Goal: Navigation & Orientation: Understand site structure

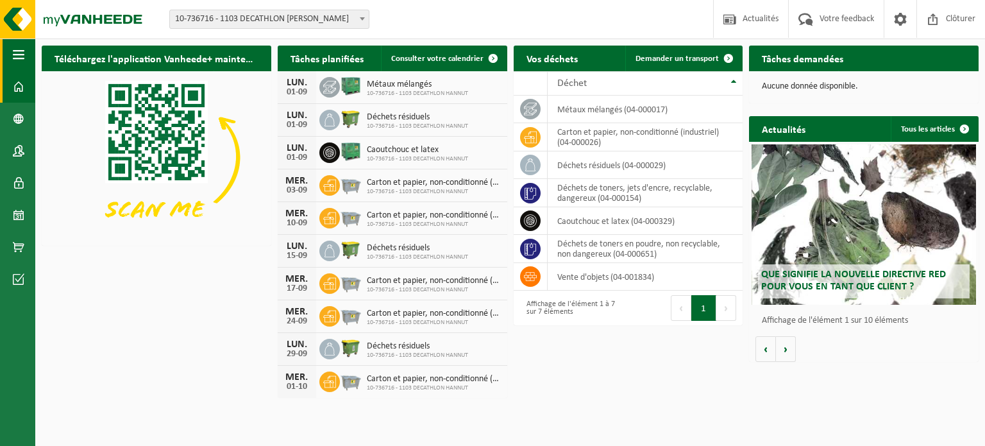
click at [18, 55] on span "button" at bounding box center [19, 54] width 12 height 32
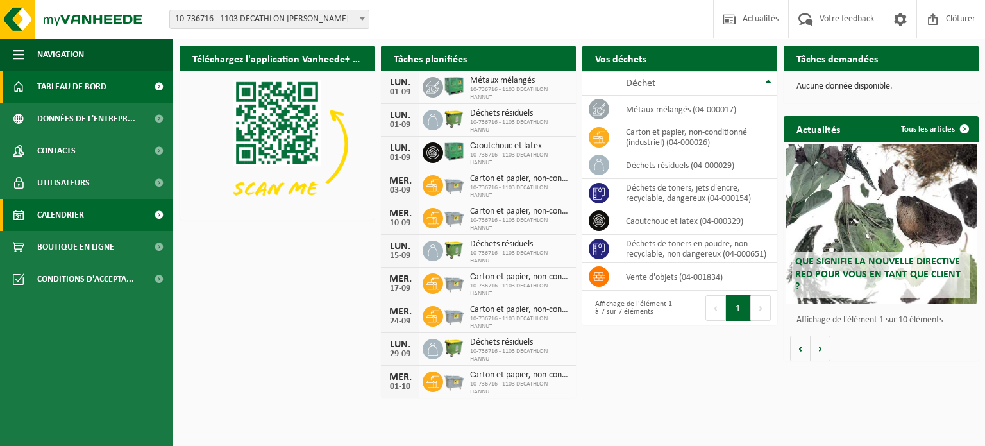
click at [126, 209] on link "Calendrier" at bounding box center [86, 215] width 173 height 32
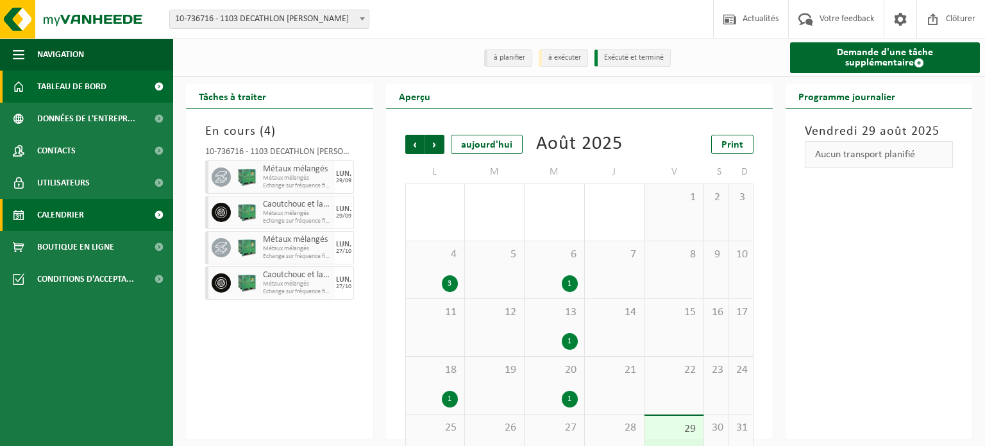
click at [87, 84] on span "Tableau de bord" at bounding box center [71, 87] width 69 height 32
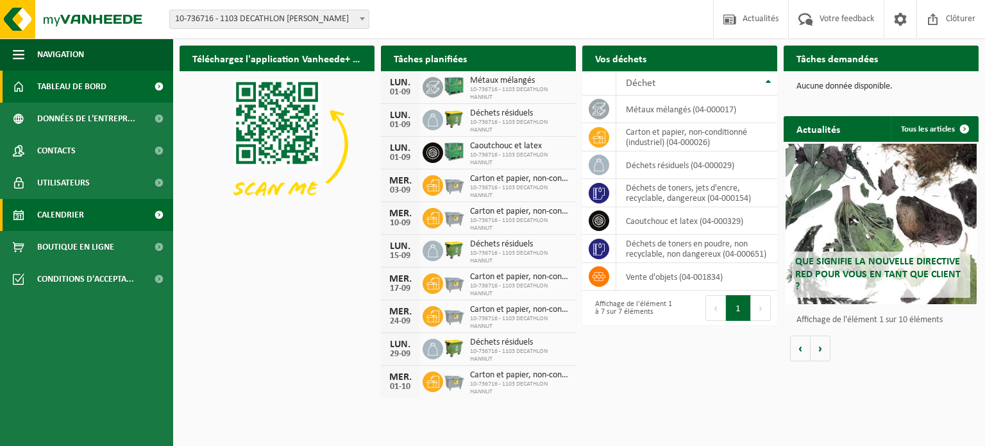
click at [87, 204] on link "Calendrier" at bounding box center [86, 215] width 173 height 32
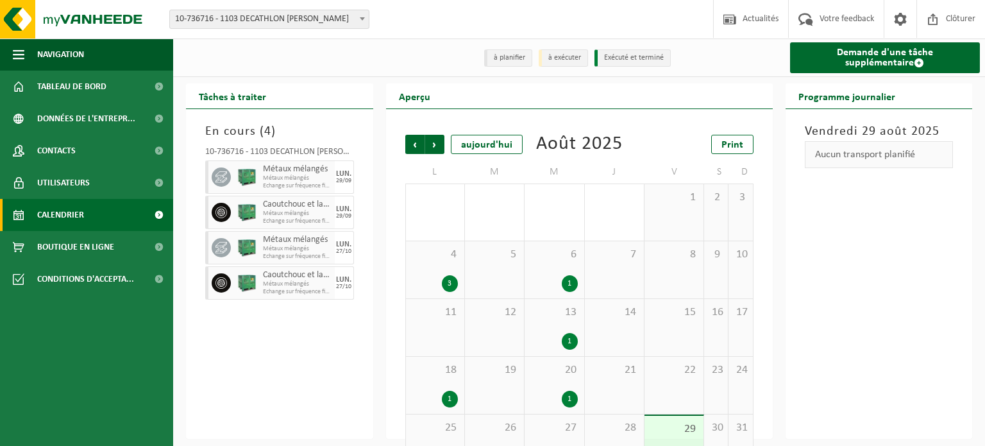
click at [902, 355] on div "Vendredi 29 août 2025 Aucun transport planifié" at bounding box center [878, 273] width 187 height 329
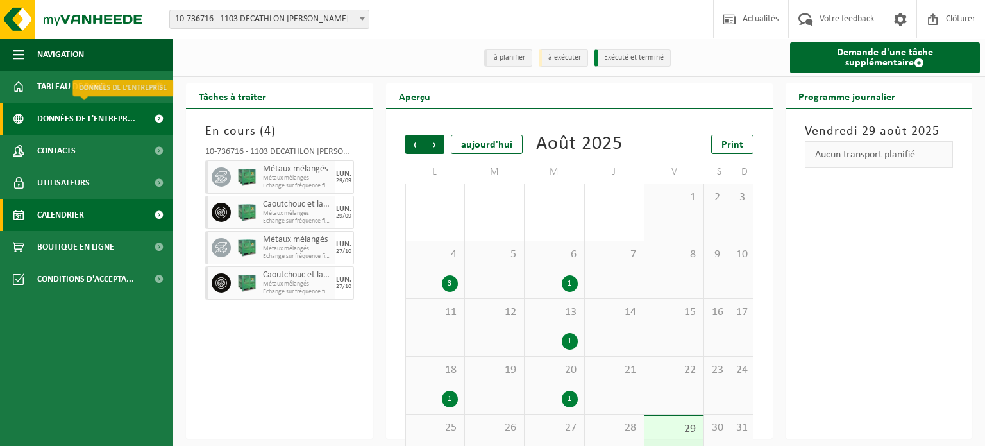
click at [73, 119] on span "Données de l'entrepr..." at bounding box center [86, 119] width 98 height 32
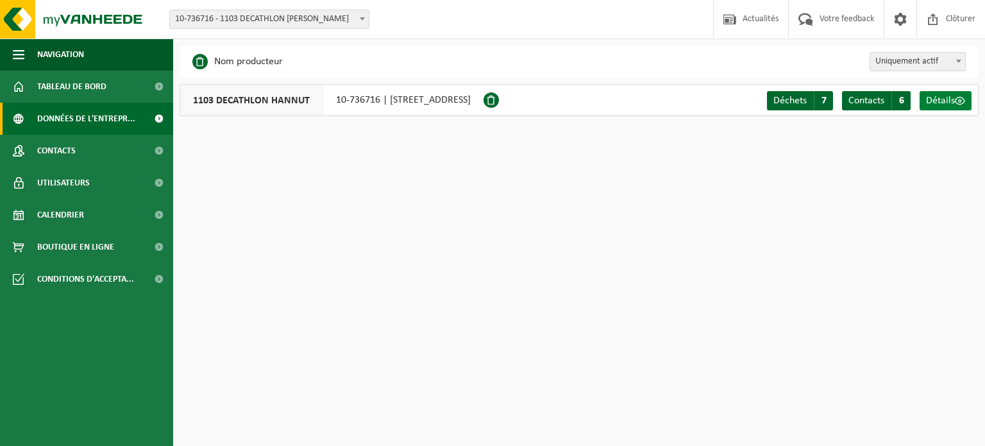
click at [942, 101] on span "Détails" at bounding box center [940, 101] width 29 height 10
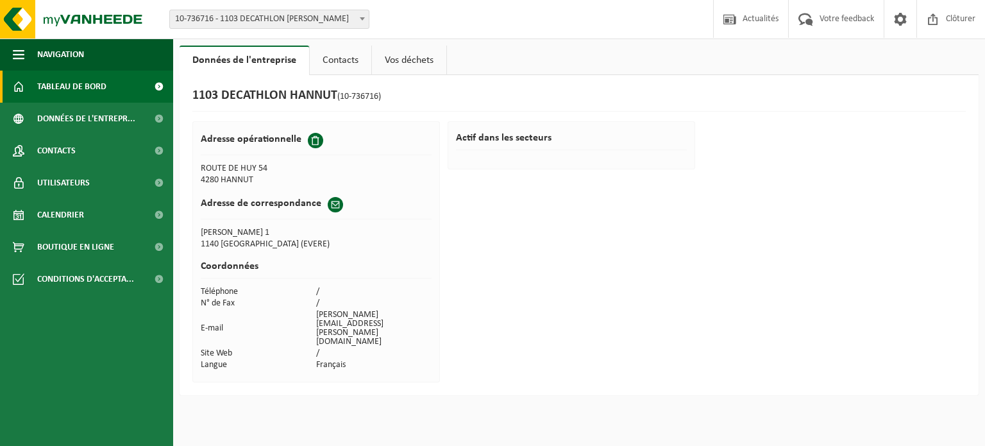
click at [65, 93] on span "Tableau de bord" at bounding box center [71, 87] width 69 height 32
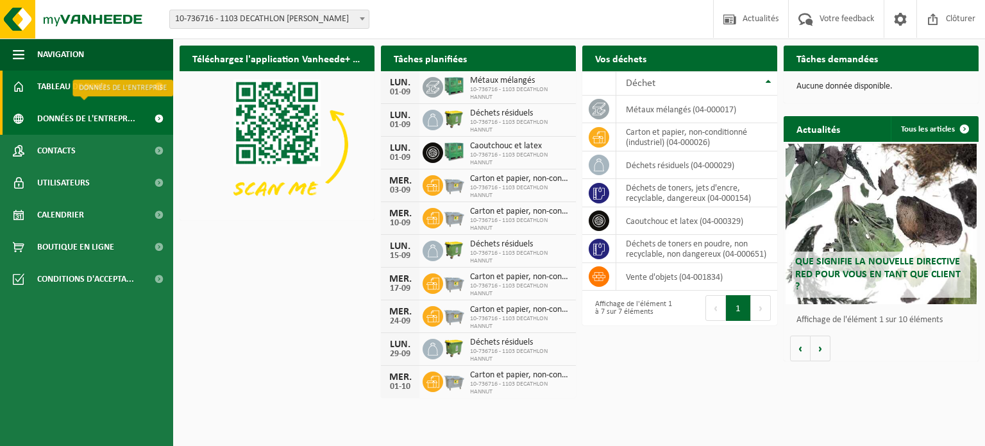
click at [126, 120] on span "Données de l'entrepr..." at bounding box center [86, 119] width 98 height 32
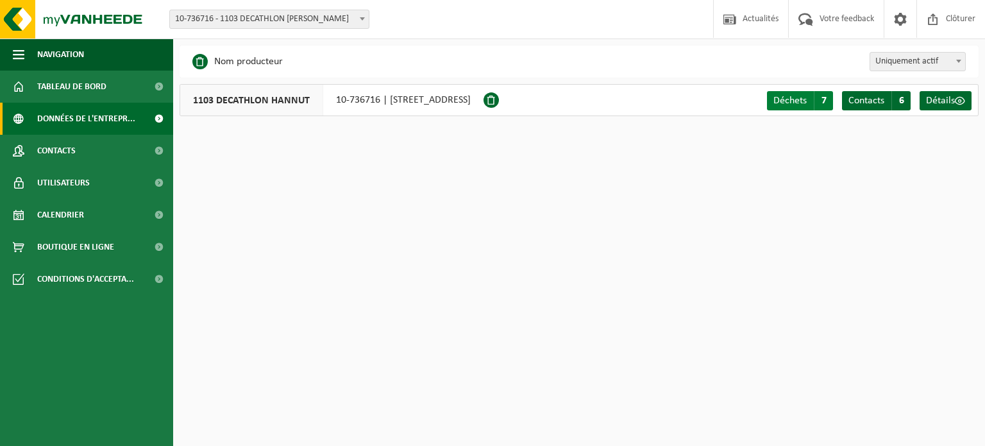
click at [796, 101] on span "Déchets" at bounding box center [789, 101] width 33 height 10
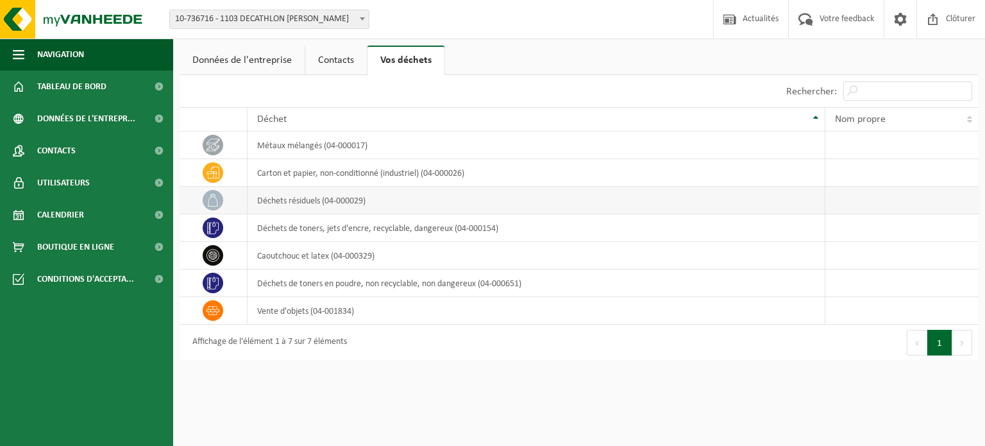
click at [316, 194] on td "déchets résiduels (04-000029)" at bounding box center [536, 201] width 578 height 28
click at [249, 62] on link "Données de l'entreprise" at bounding box center [241, 60] width 125 height 29
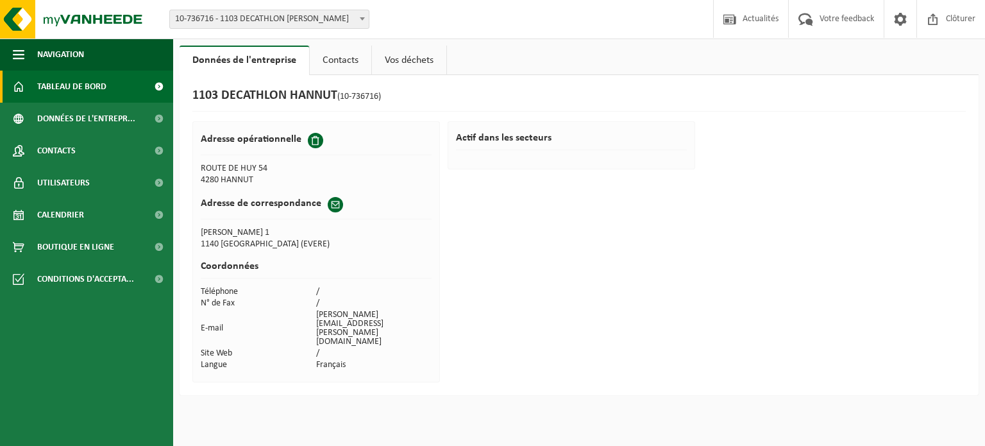
click at [58, 92] on span "Tableau de bord" at bounding box center [71, 87] width 69 height 32
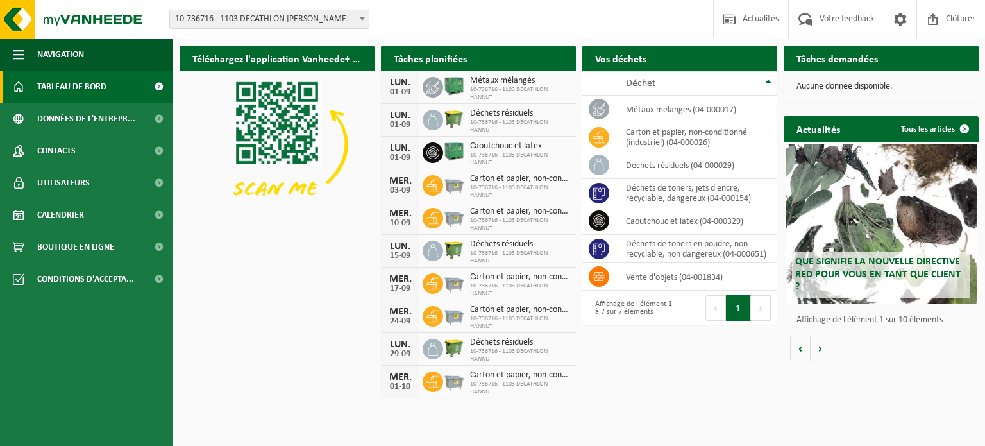
click at [156, 88] on span at bounding box center [158, 87] width 29 height 32
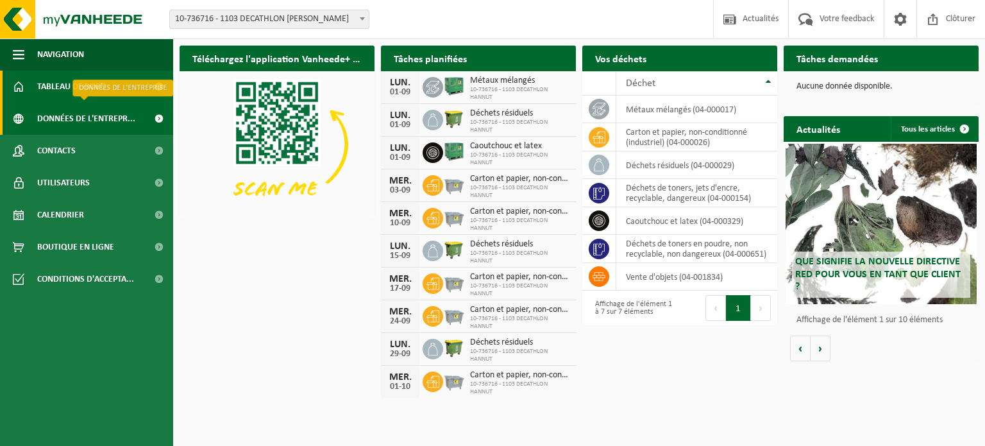
click at [68, 122] on span "Données de l'entrepr..." at bounding box center [86, 119] width 98 height 32
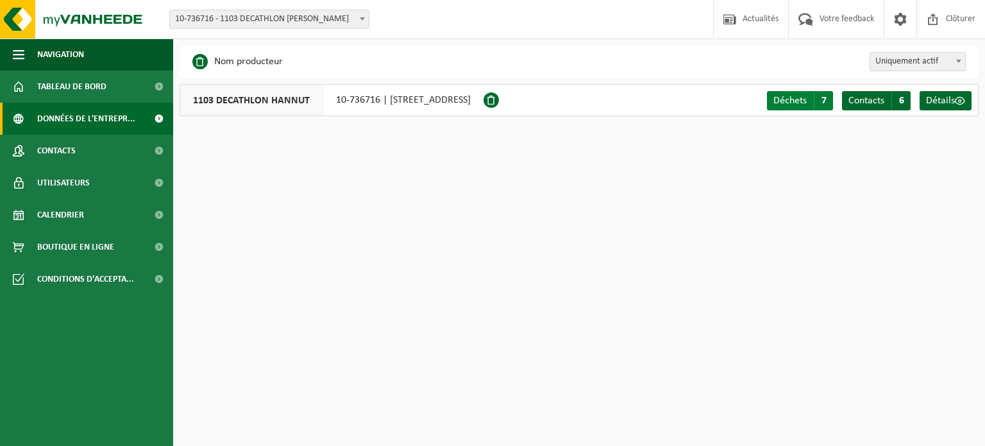
click at [794, 102] on span "Déchets" at bounding box center [789, 101] width 33 height 10
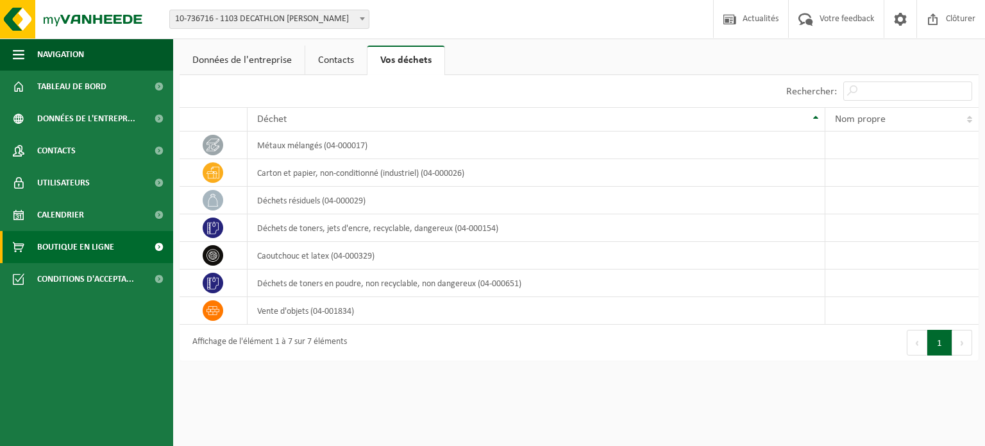
click at [85, 249] on span "Boutique en ligne" at bounding box center [75, 247] width 77 height 32
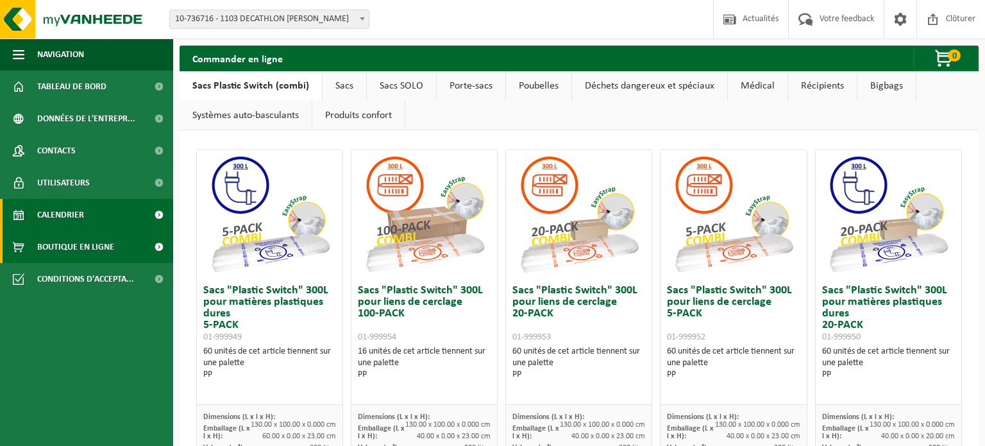
click at [85, 206] on link "Calendrier" at bounding box center [86, 215] width 173 height 32
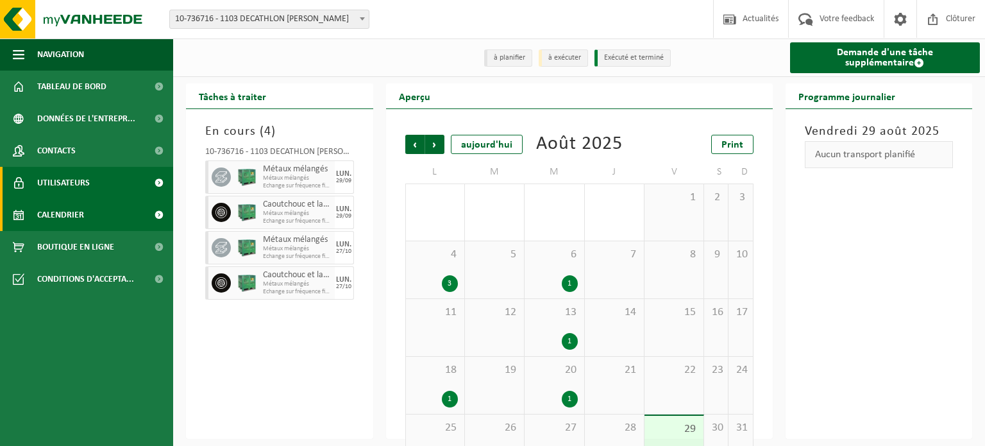
click at [78, 180] on span "Utilisateurs" at bounding box center [63, 183] width 53 height 32
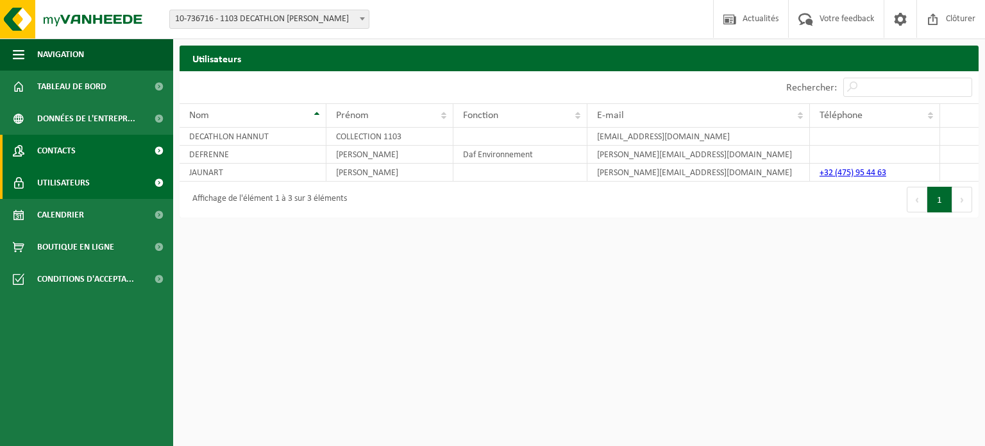
click at [67, 151] on span "Contacts" at bounding box center [56, 151] width 38 height 32
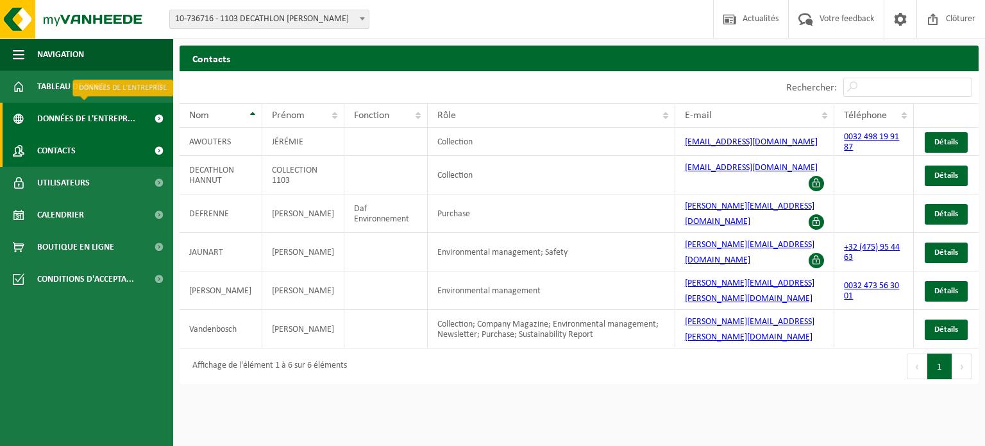
click at [44, 125] on span "Données de l'entrepr..." at bounding box center [86, 119] width 98 height 32
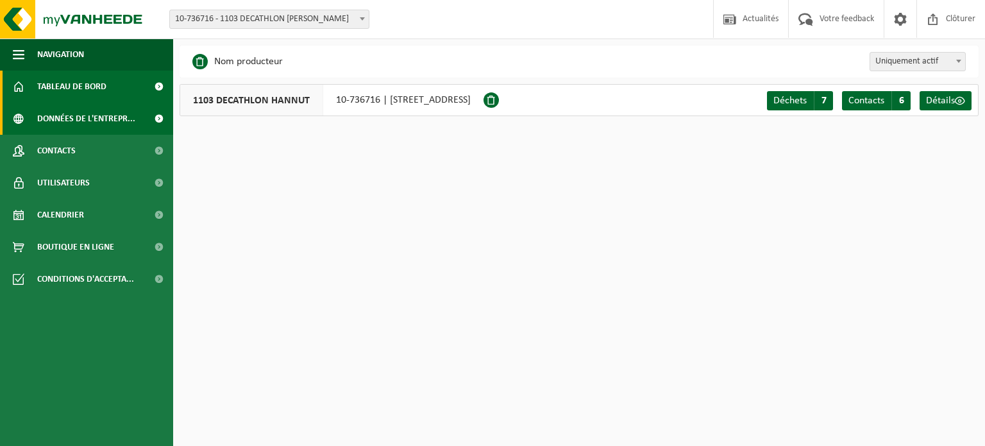
click at [60, 79] on span "Tableau de bord" at bounding box center [71, 87] width 69 height 32
